Goal: Information Seeking & Learning: Learn about a topic

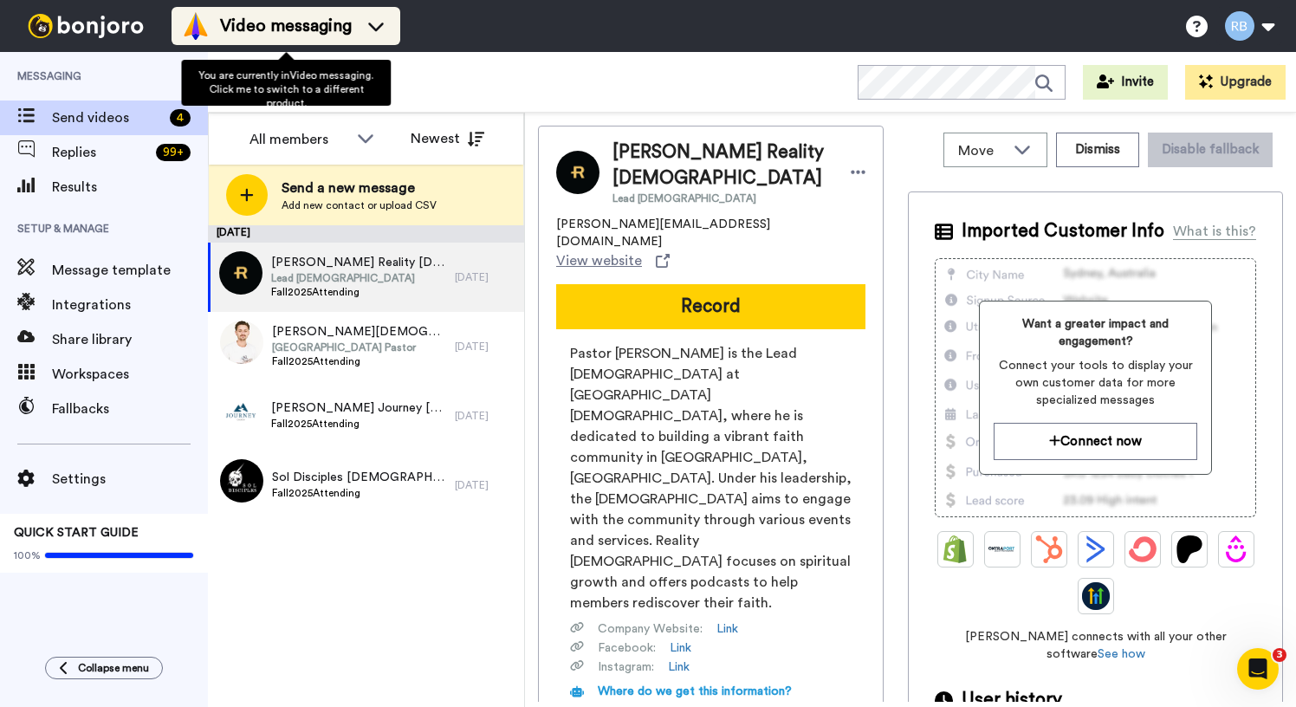
click at [311, 20] on span "Video messaging" at bounding box center [286, 26] width 132 height 24
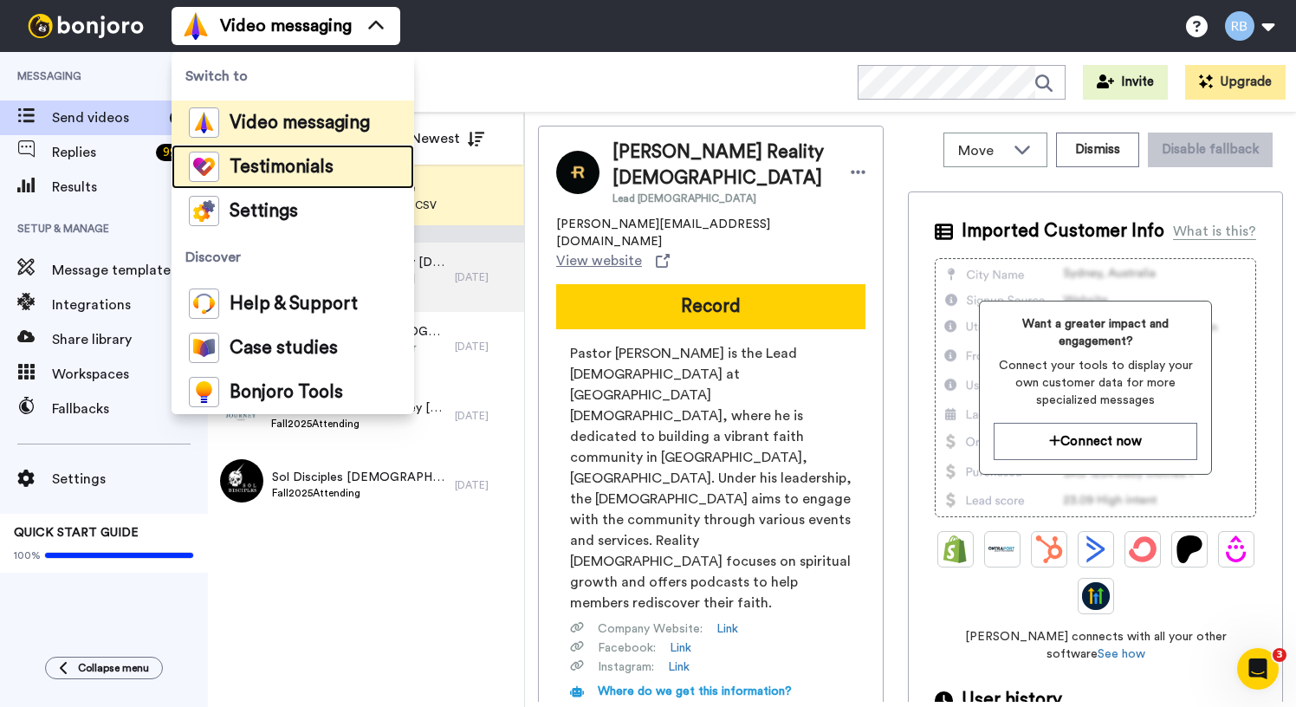
click at [311, 168] on span "Testimonials" at bounding box center [282, 167] width 104 height 17
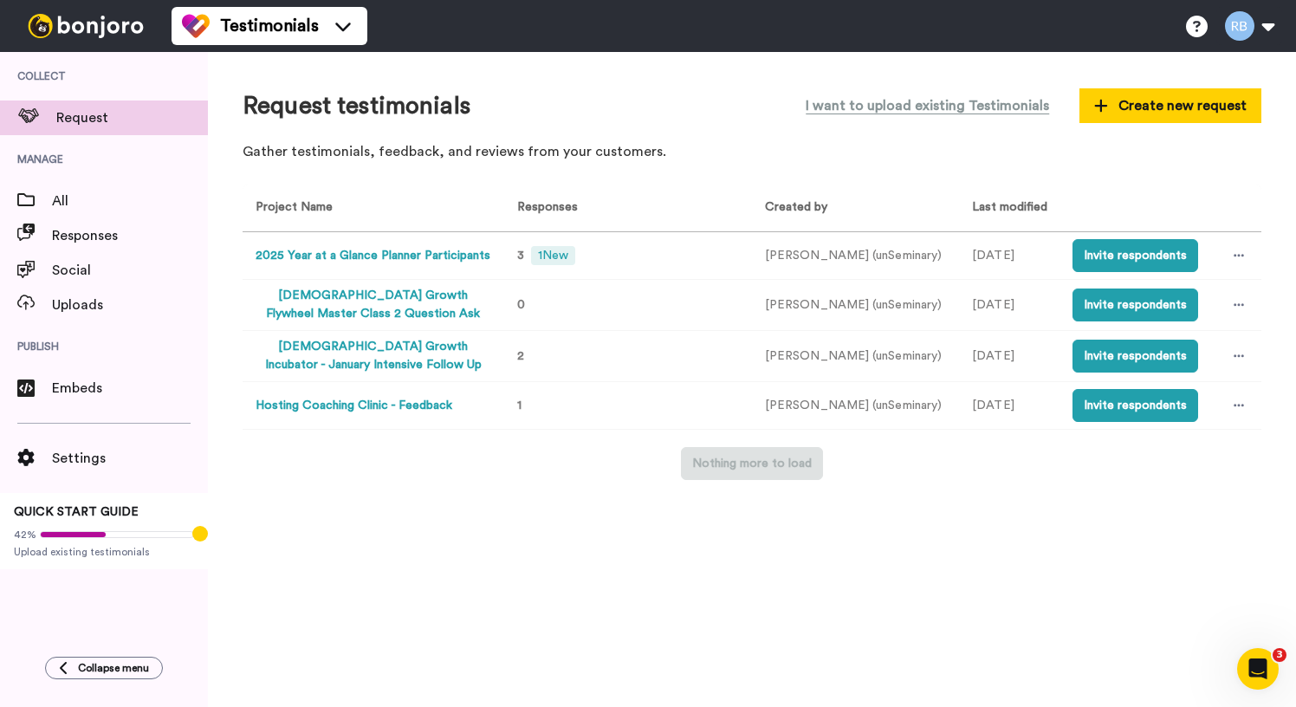
click at [370, 255] on button "2025 Year at a Glance Planner Participants" at bounding box center [373, 256] width 235 height 18
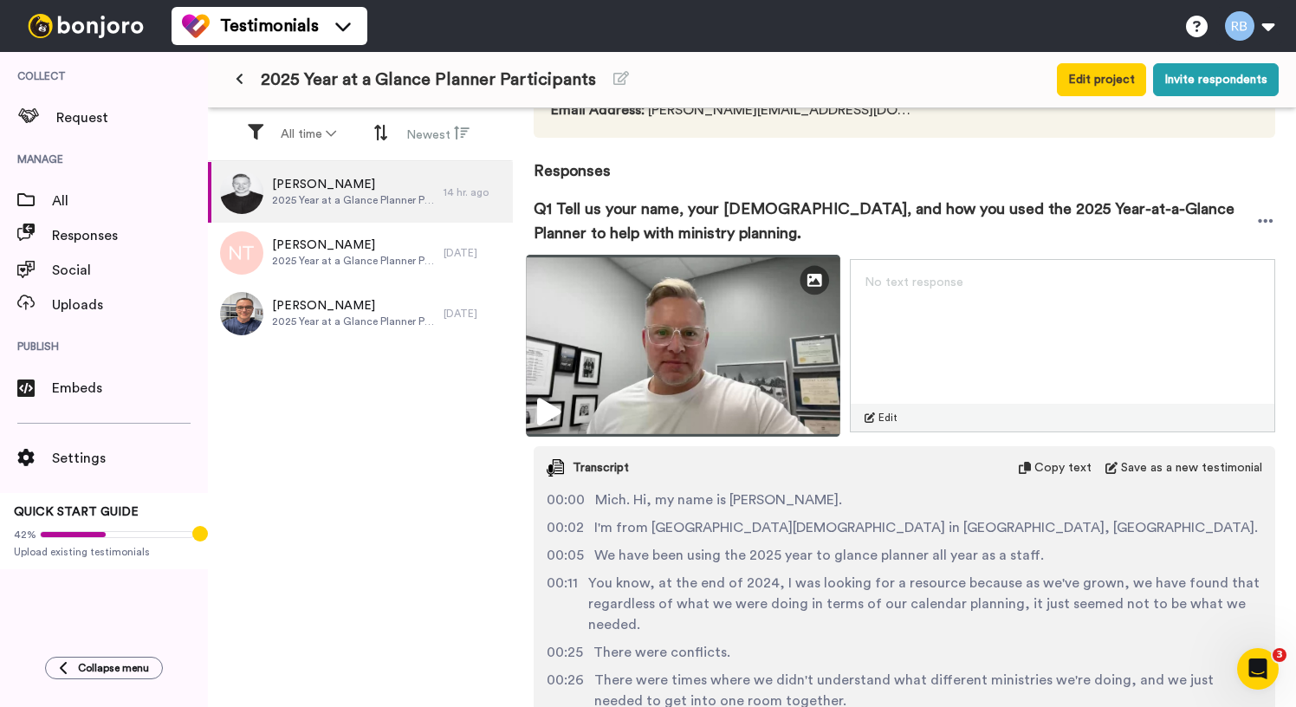
scroll to position [210, 0]
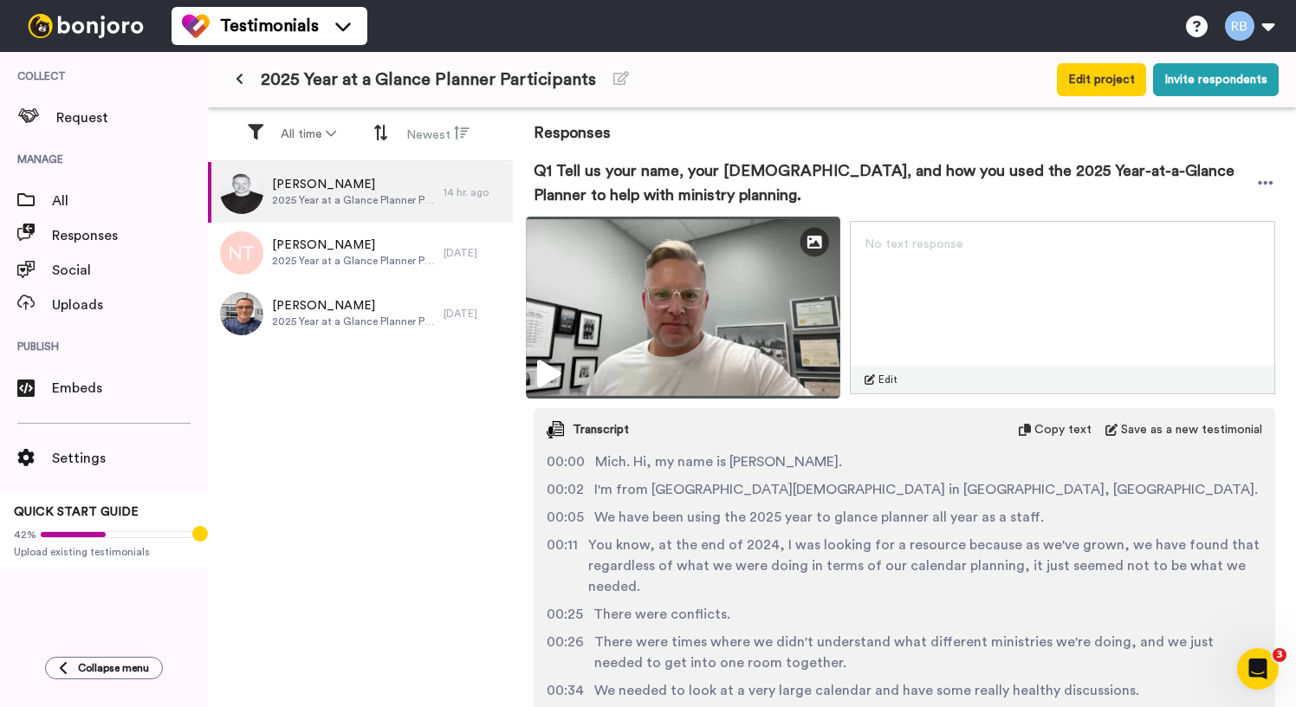
click at [806, 321] on img at bounding box center [683, 308] width 314 height 182
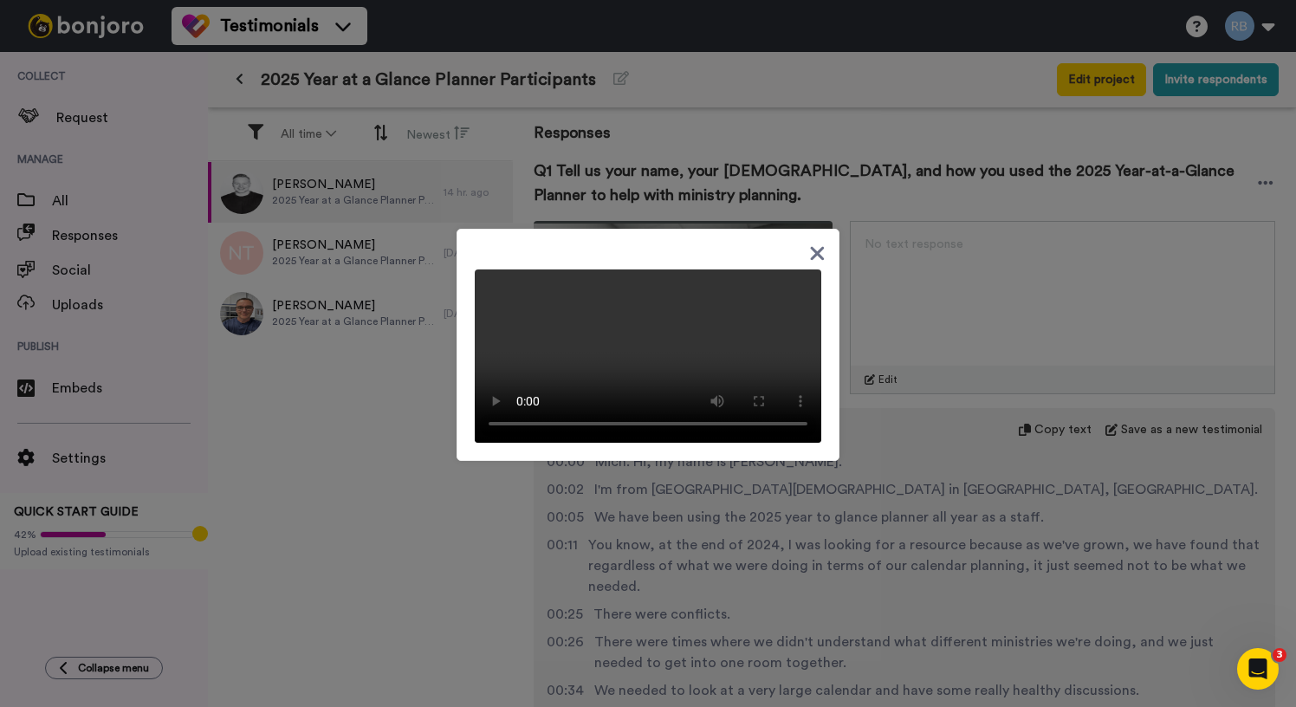
click at [816, 247] on icon at bounding box center [818, 254] width 14 height 14
